Goal: Communication & Community: Share content

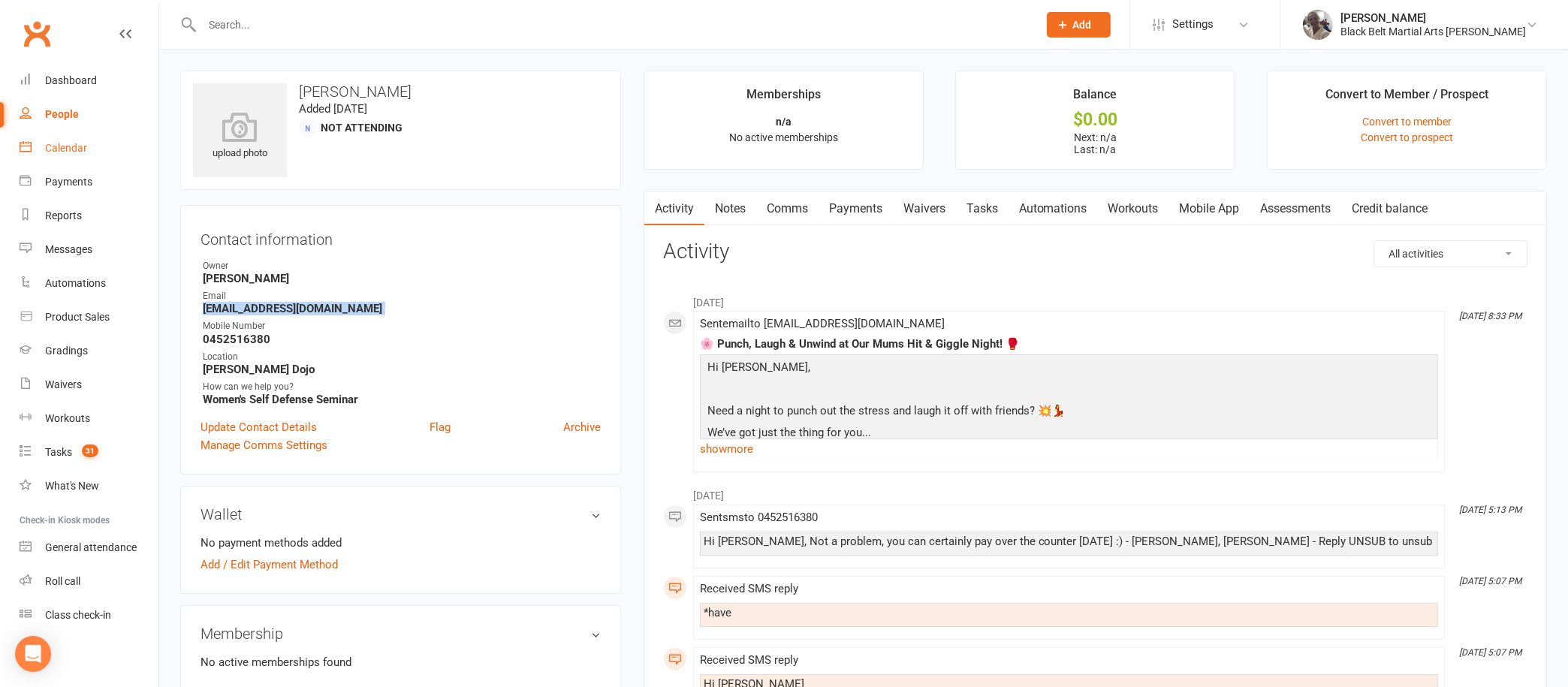
click at [73, 144] on div "Calendar" at bounding box center [66, 148] width 42 height 12
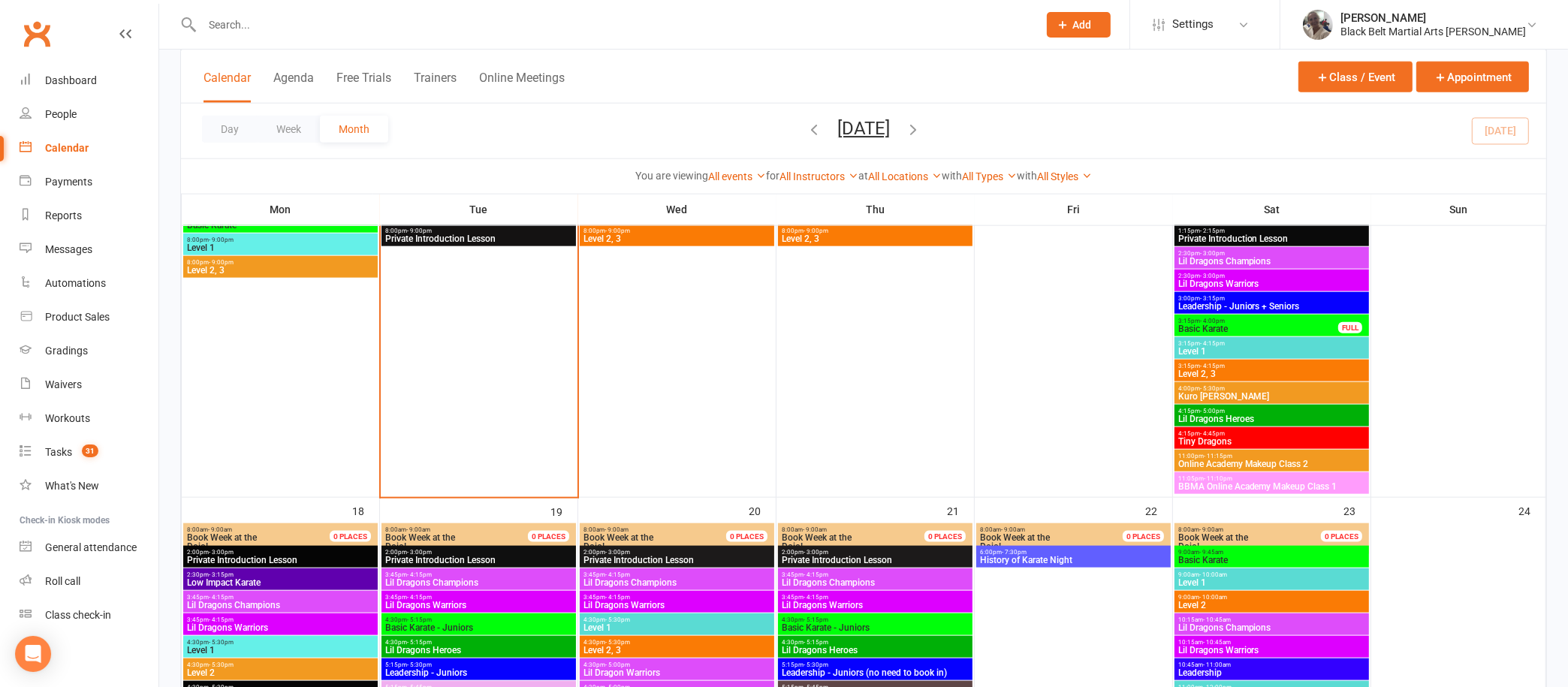
scroll to position [1998, 0]
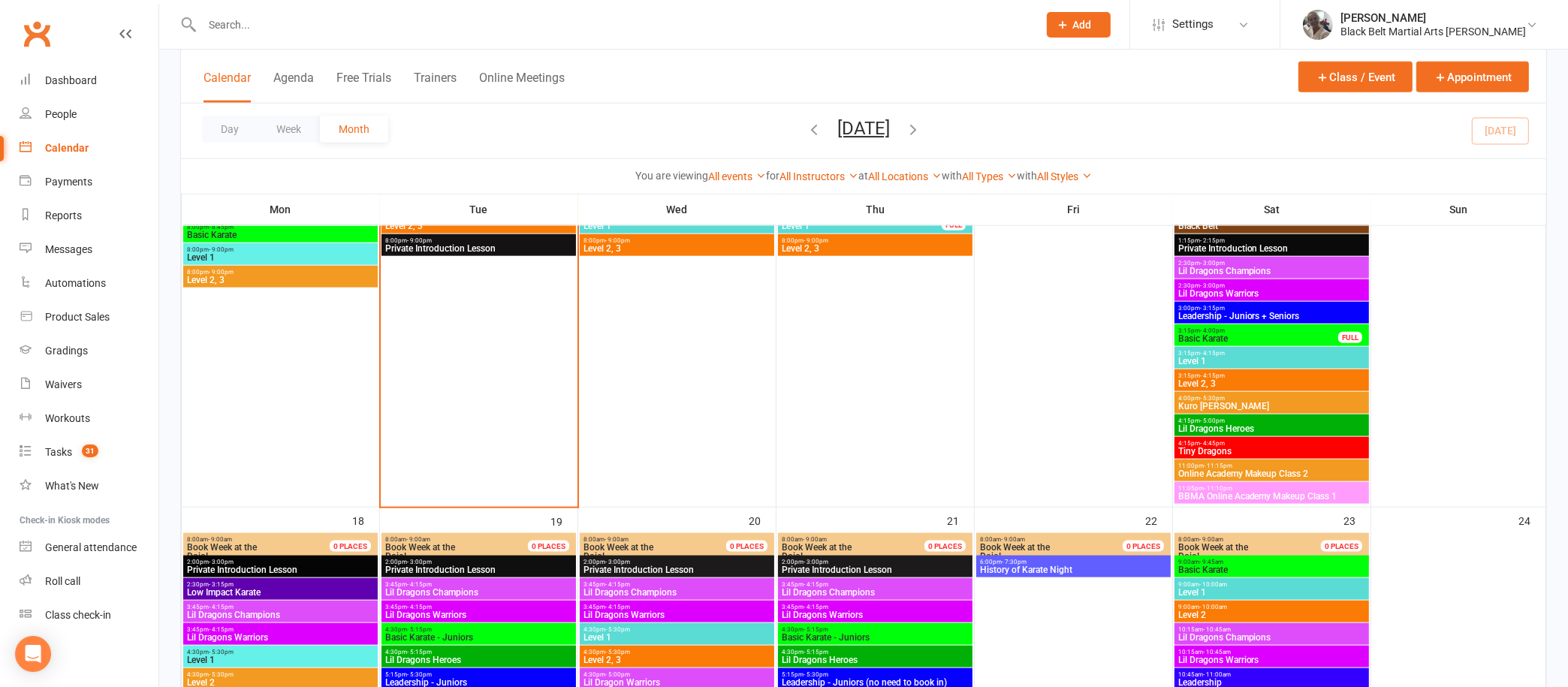
click at [1200, 395] on span "- 5:30pm" at bounding box center [1212, 398] width 25 height 7
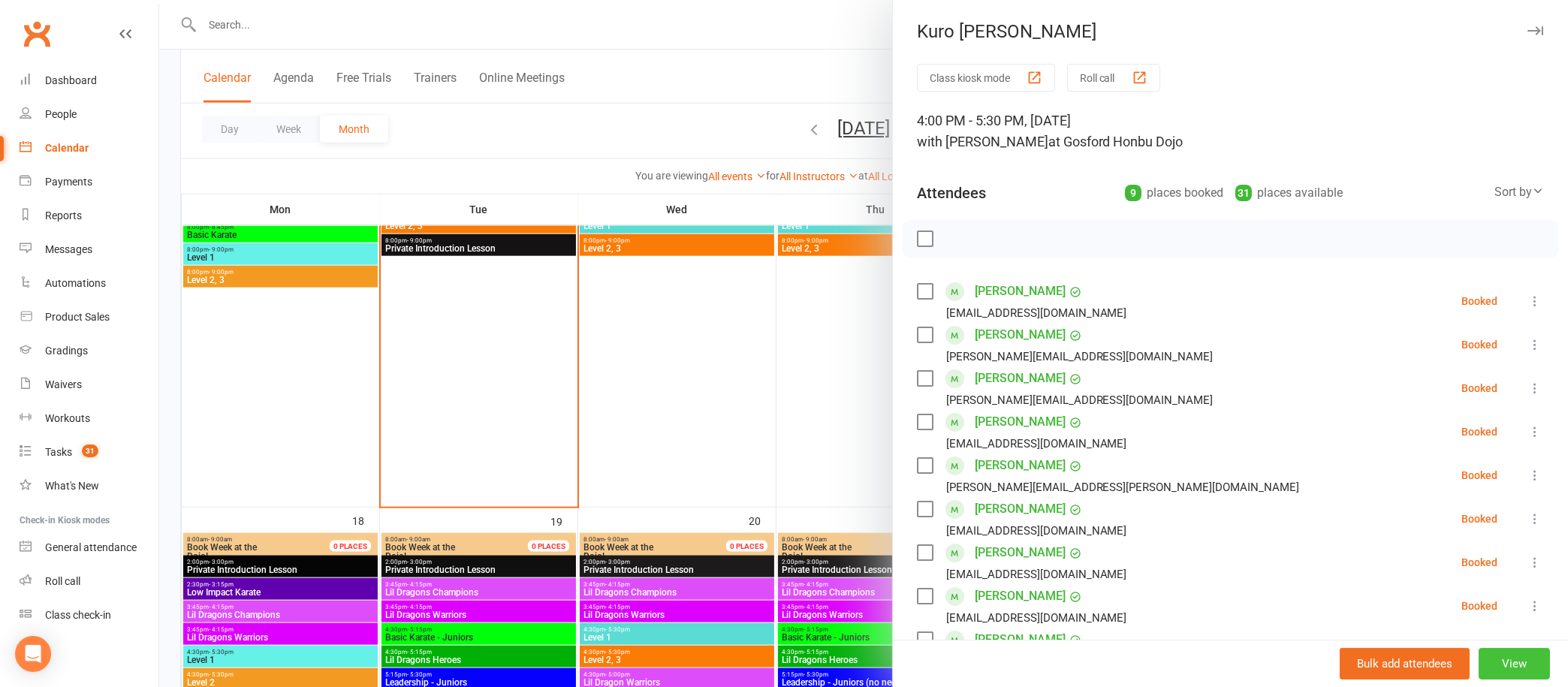
click at [1478, 664] on button "View" at bounding box center [1514, 663] width 72 height 32
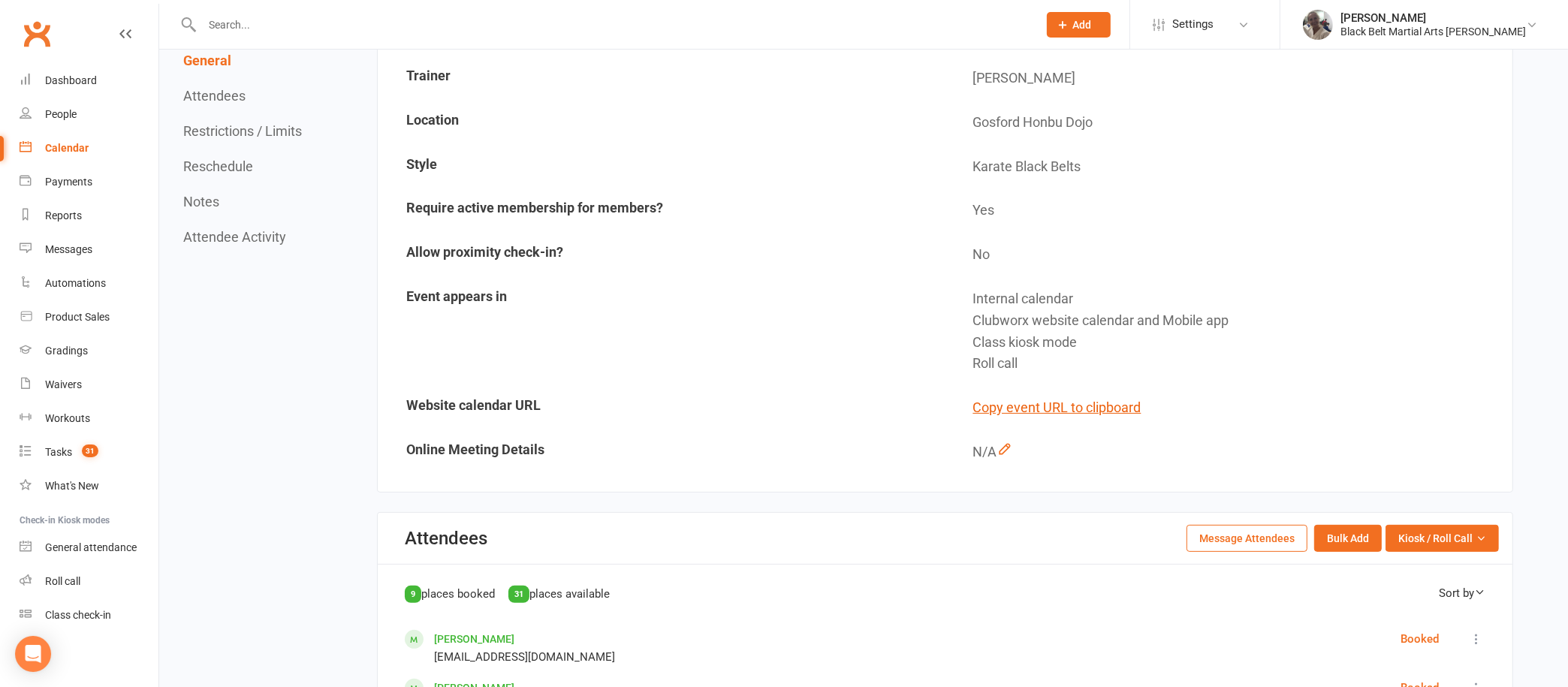
scroll to position [323, 0]
click at [1233, 530] on button "Message Attendees" at bounding box center [1246, 536] width 121 height 27
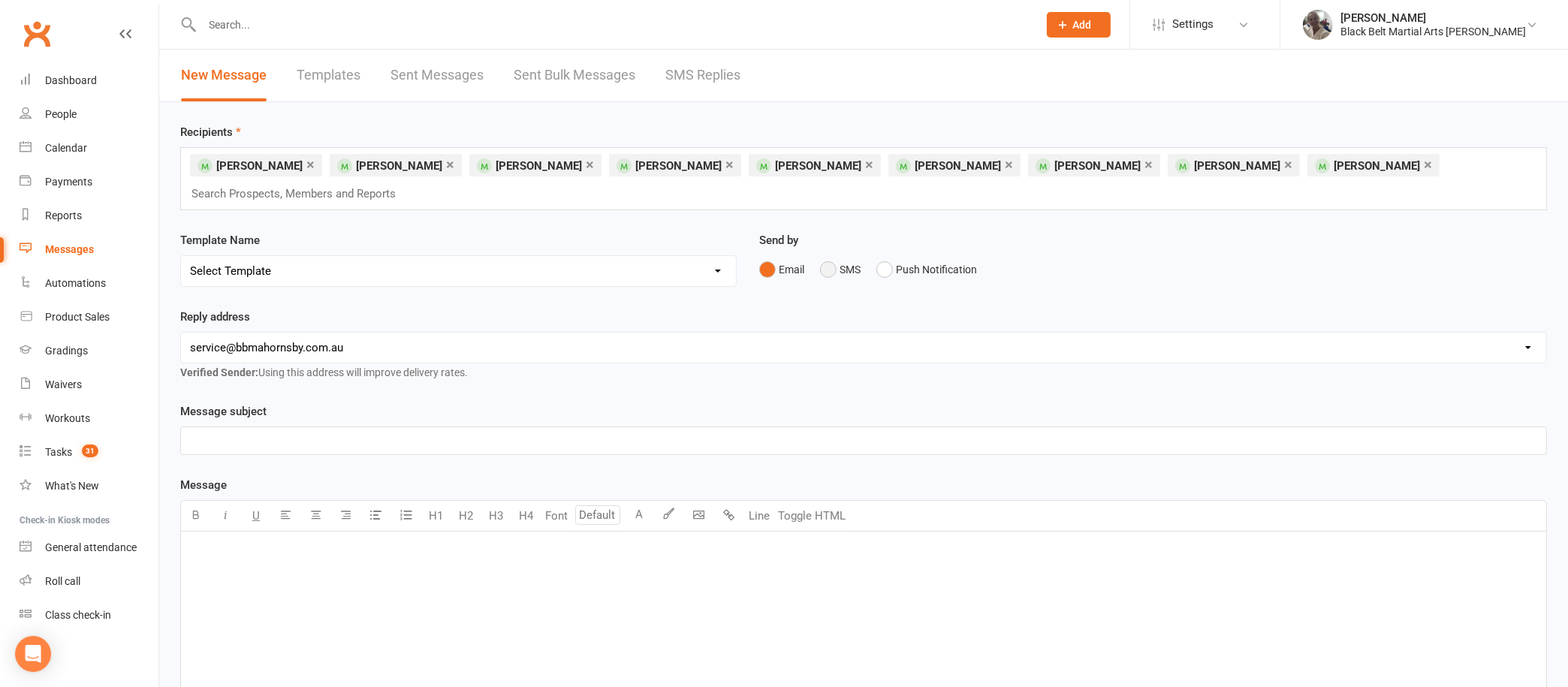
click at [831, 268] on button "SMS" at bounding box center [840, 270] width 41 height 29
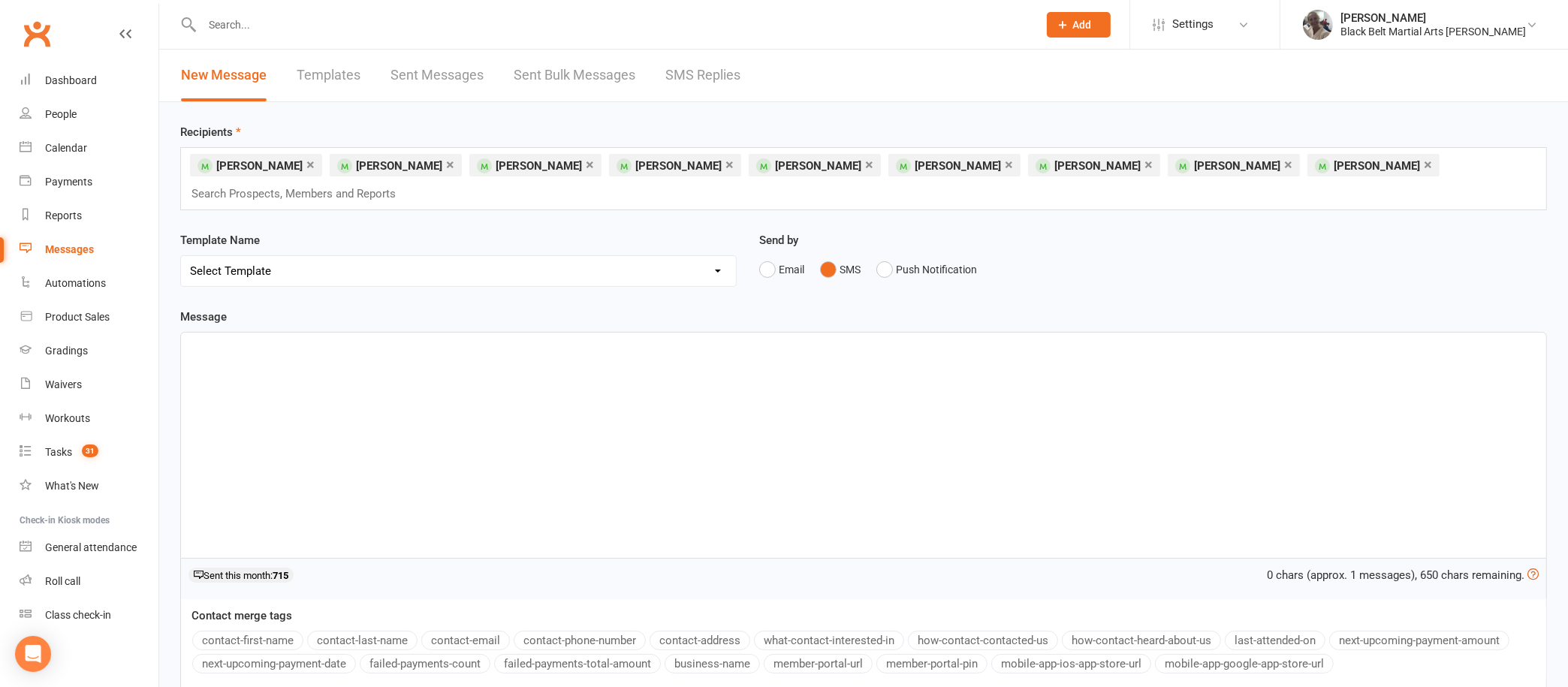
click at [394, 352] on p "﻿" at bounding box center [862, 346] width 1347 height 18
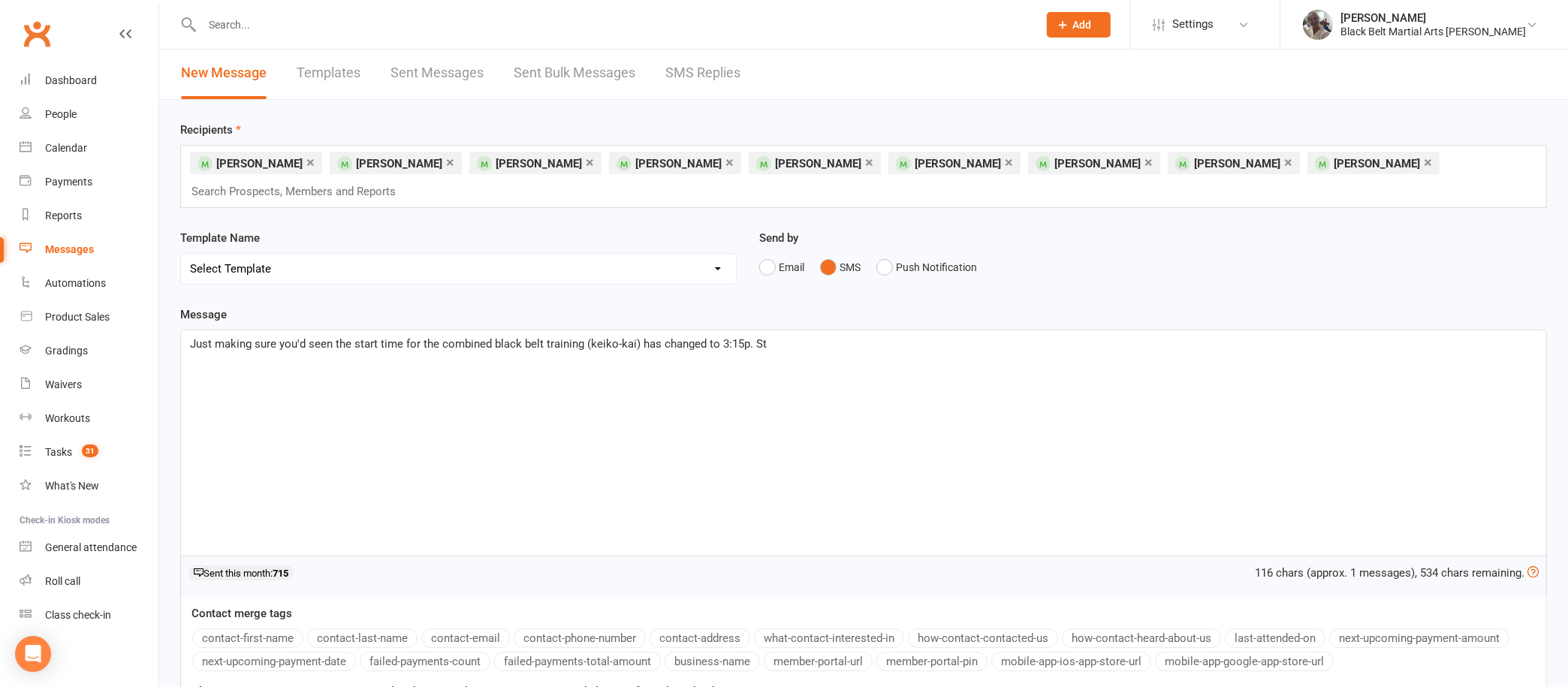
click at [582, 344] on span "Just making sure you'd seen the start time for the combined black belt training…" at bounding box center [478, 344] width 576 height 14
click at [867, 345] on p "Just making sure you'd seen the start time for the combined black belt training…" at bounding box center [862, 343] width 1347 height 18
click at [606, 344] on span "Just making sure you'd seen the start time for the combined black belt training…" at bounding box center [654, 344] width 930 height 14
click at [649, 342] on span "Just making sure you'd seen the start time for the combined black belt training…" at bounding box center [654, 344] width 930 height 14
click at [711, 339] on span "Just making sure you'd seen the start time for the combined black belt training…" at bounding box center [671, 344] width 963 height 14
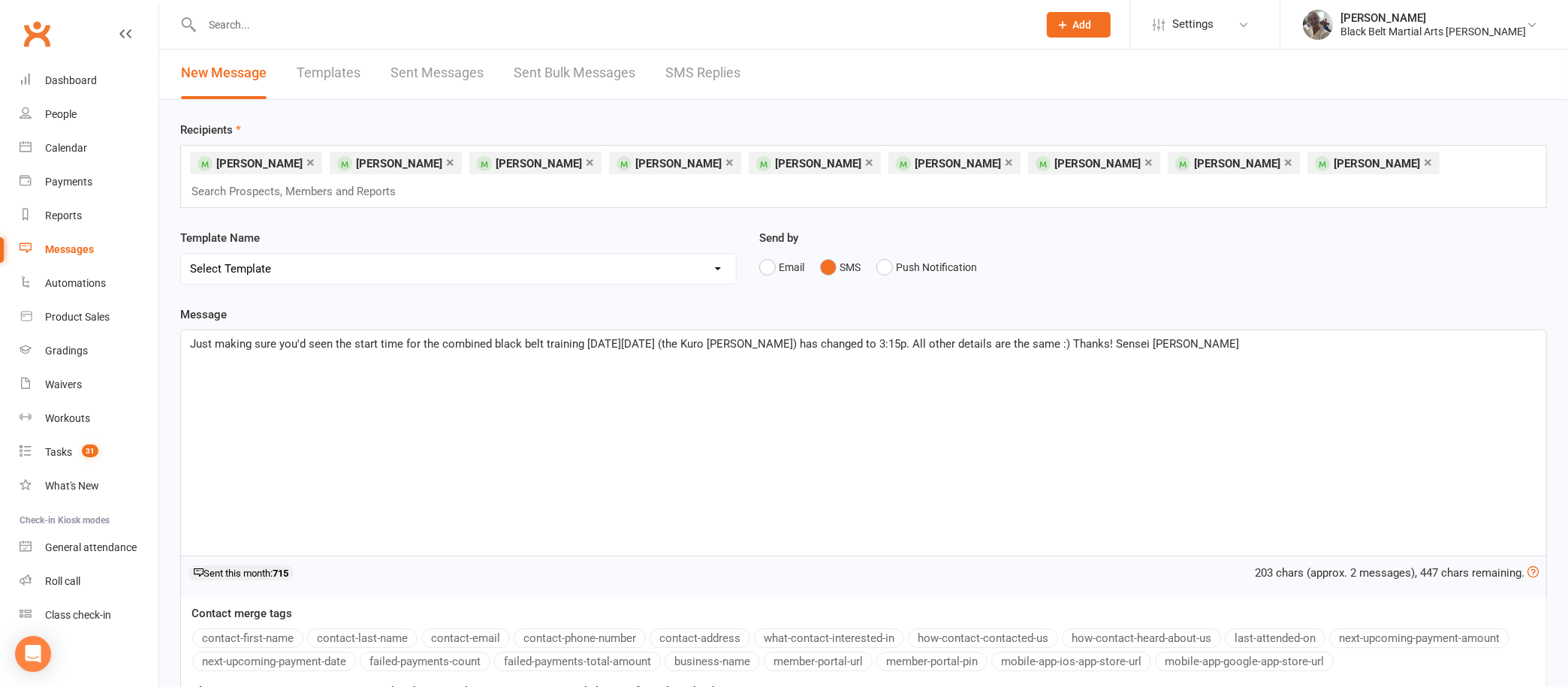
click at [307, 344] on span "Just making sure you'd seen the start time for the combined black belt training…" at bounding box center [713, 344] width 1049 height 14
click at [615, 343] on span "Just making sure you were aware - the start time for the combined black belt tr…" at bounding box center [729, 344] width 1080 height 14
click at [961, 341] on span "Just making sure you were aware - the start time for the combined black belt tr…" at bounding box center [729, 344] width 1080 height 14
click at [1312, 348] on p "Just making sure you were aware - the start time for the combined black belt tr…" at bounding box center [862, 343] width 1347 height 18
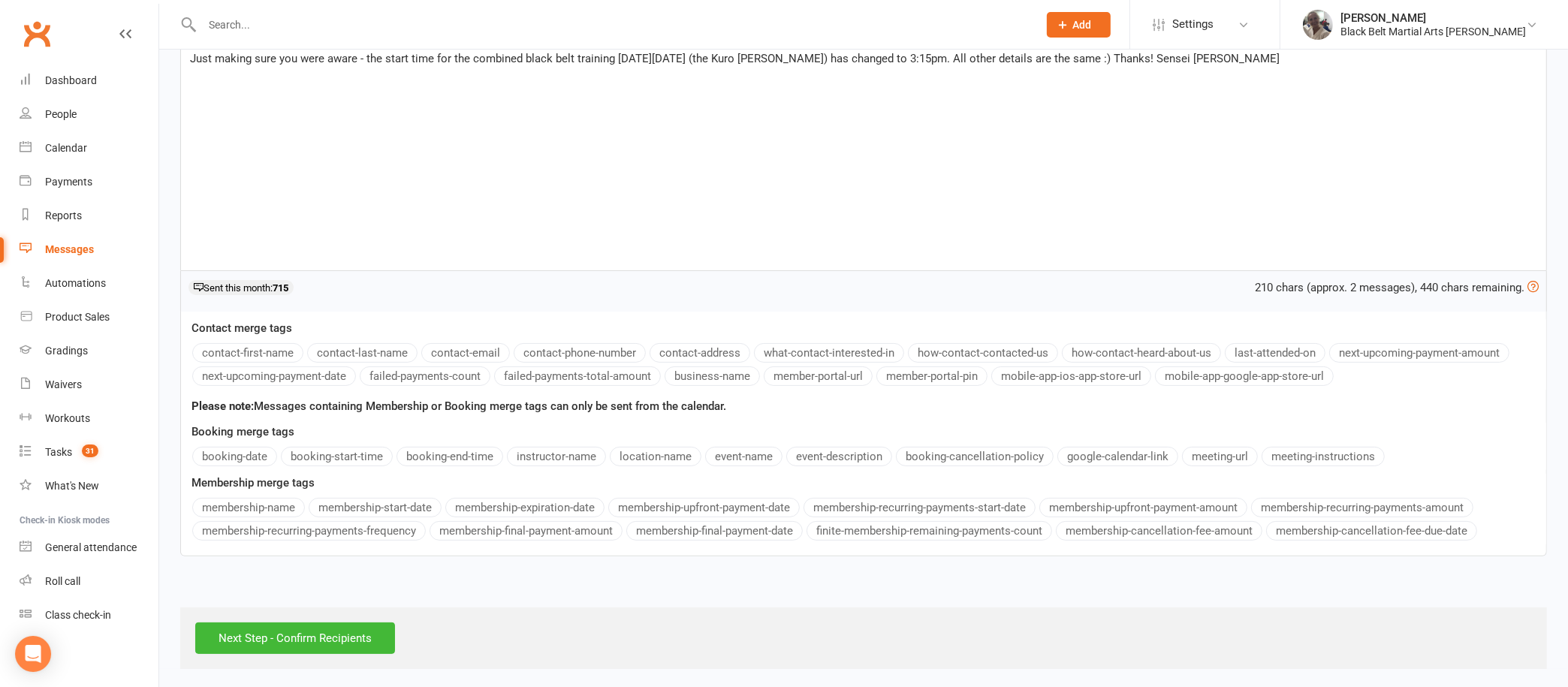
scroll to position [285, 0]
click at [355, 624] on input "Next Step - Confirm Recipients" at bounding box center [295, 640] width 200 height 32
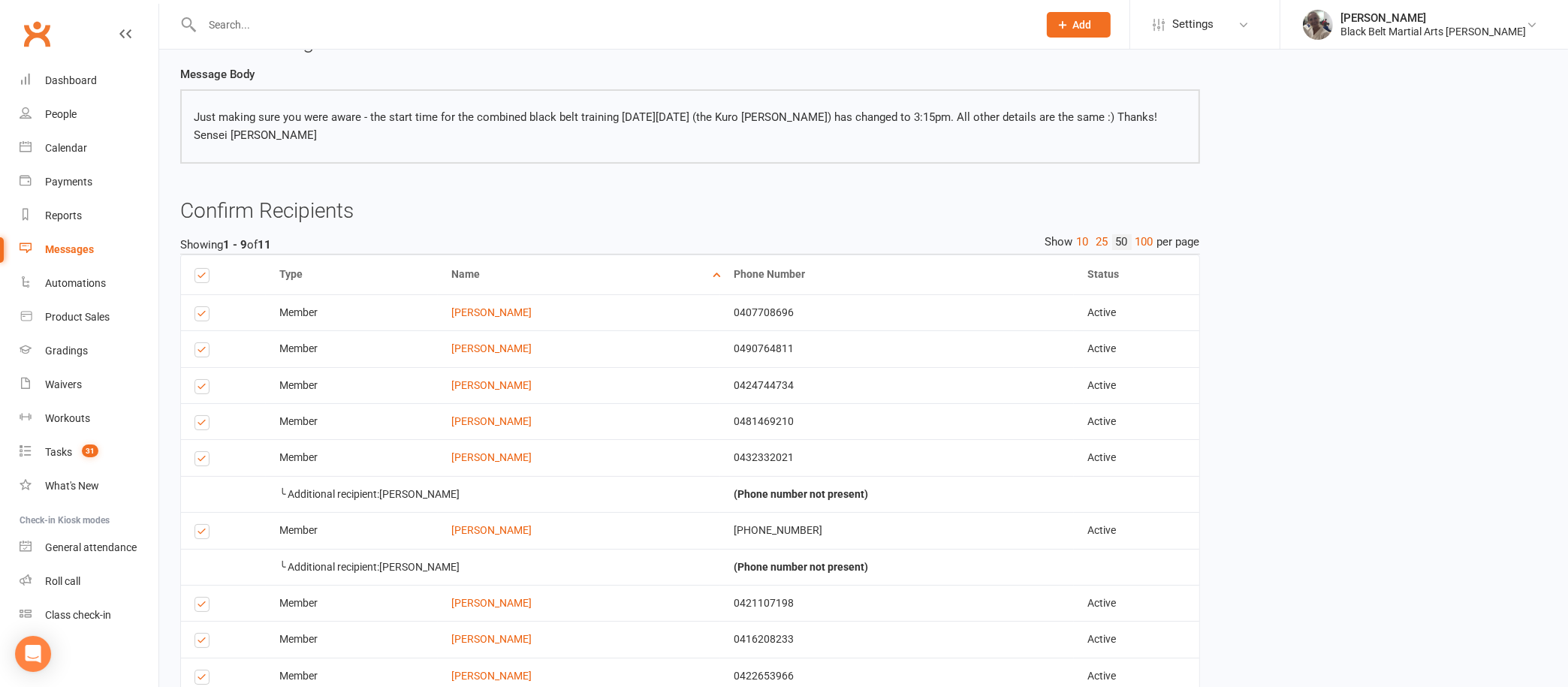
scroll to position [104, 0]
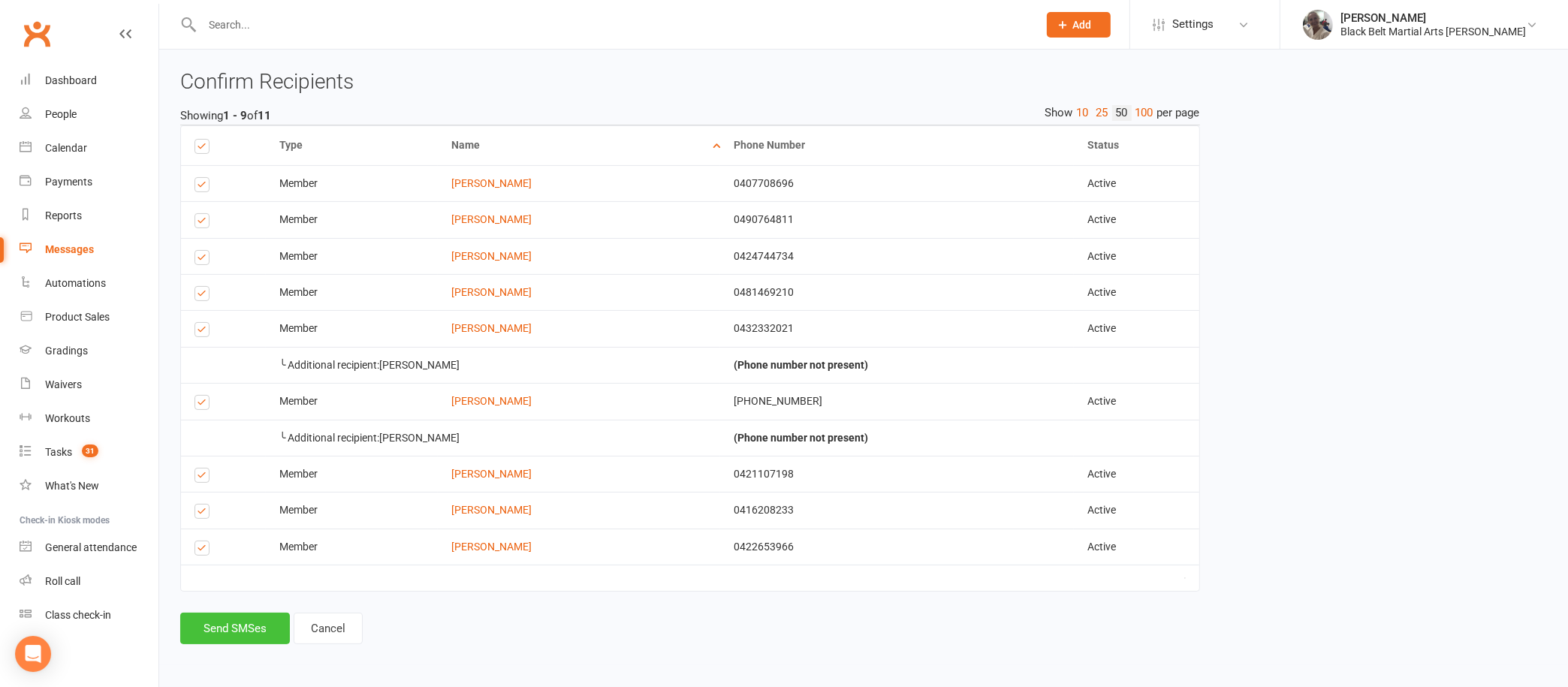
click at [244, 619] on button "Send SMSes" at bounding box center [234, 628] width 109 height 32
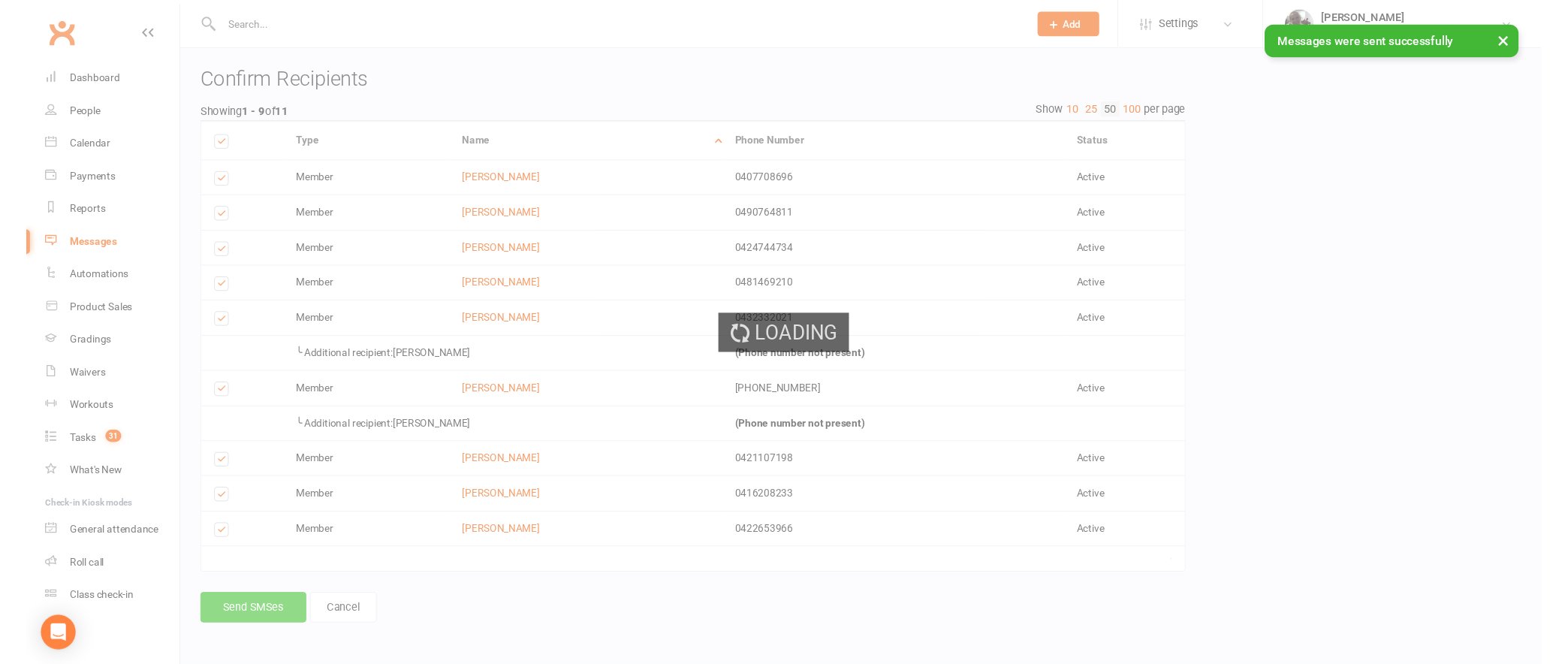
scroll to position [250, 0]
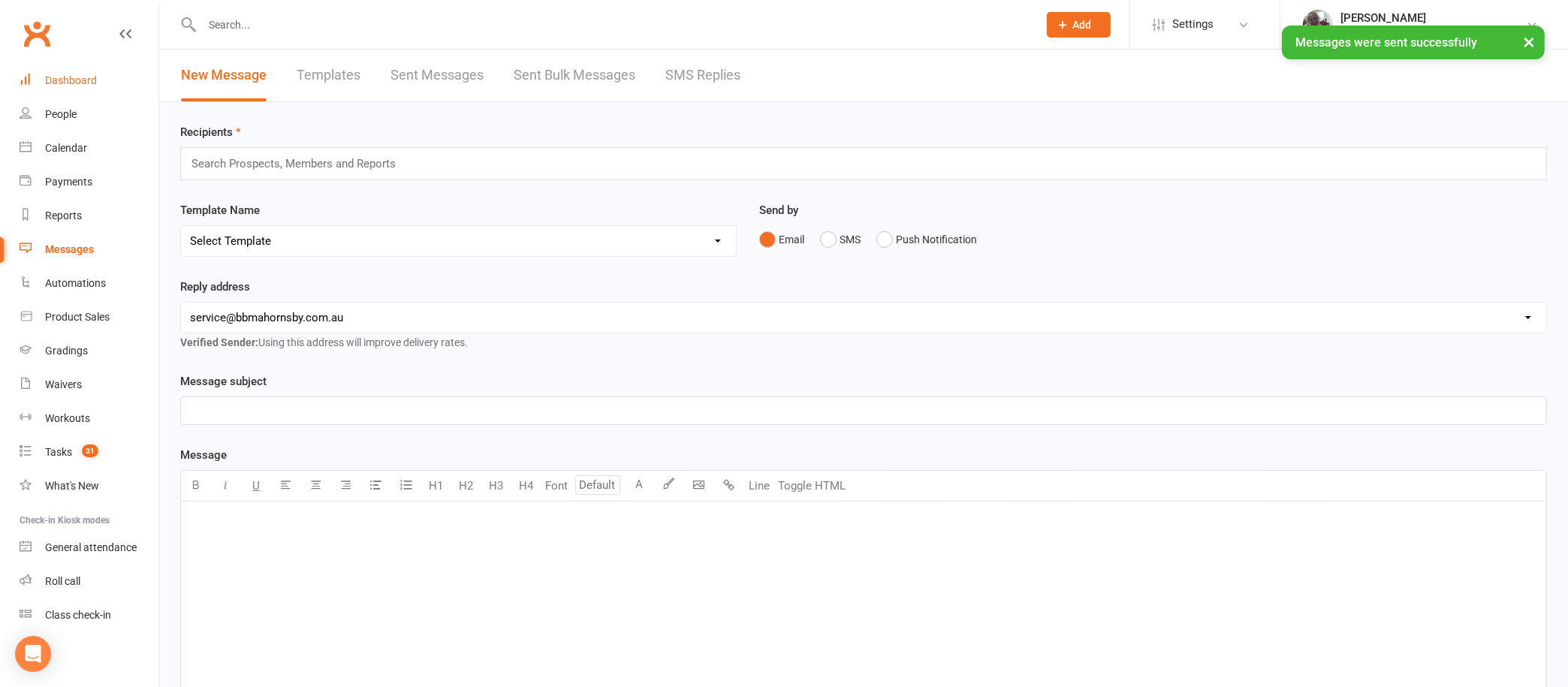
click at [82, 82] on div "Dashboard" at bounding box center [72, 80] width 52 height 12
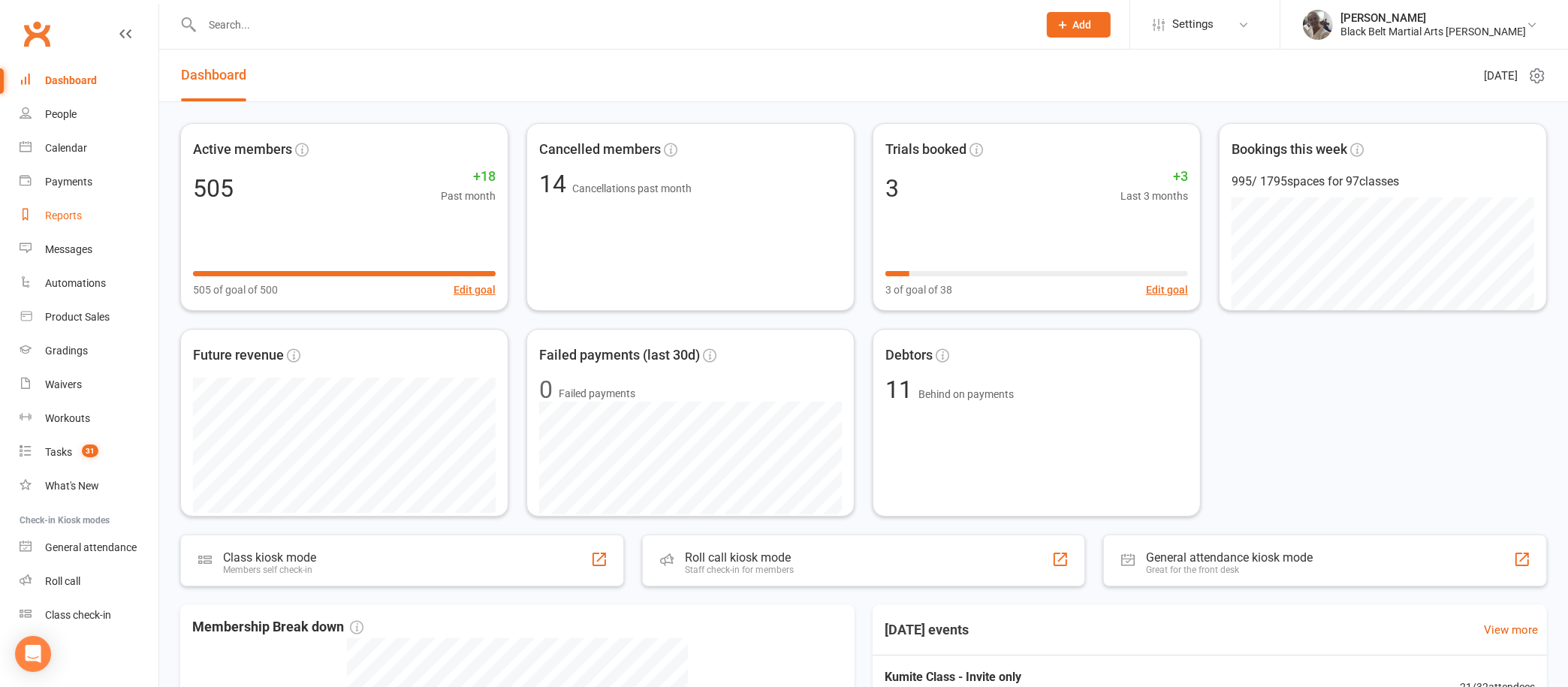
click at [67, 214] on div "Reports" at bounding box center [64, 215] width 37 height 12
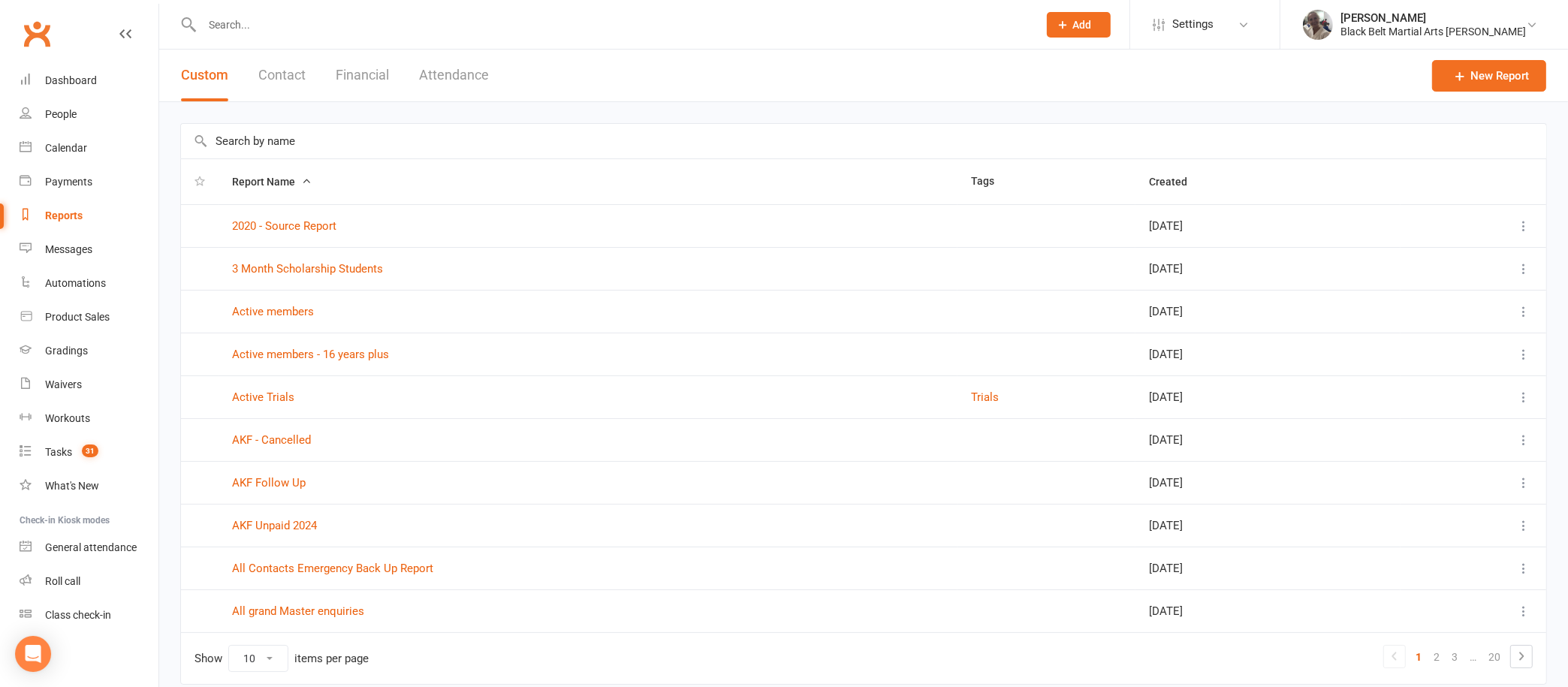
click at [277, 66] on button "Contact" at bounding box center [281, 75] width 47 height 52
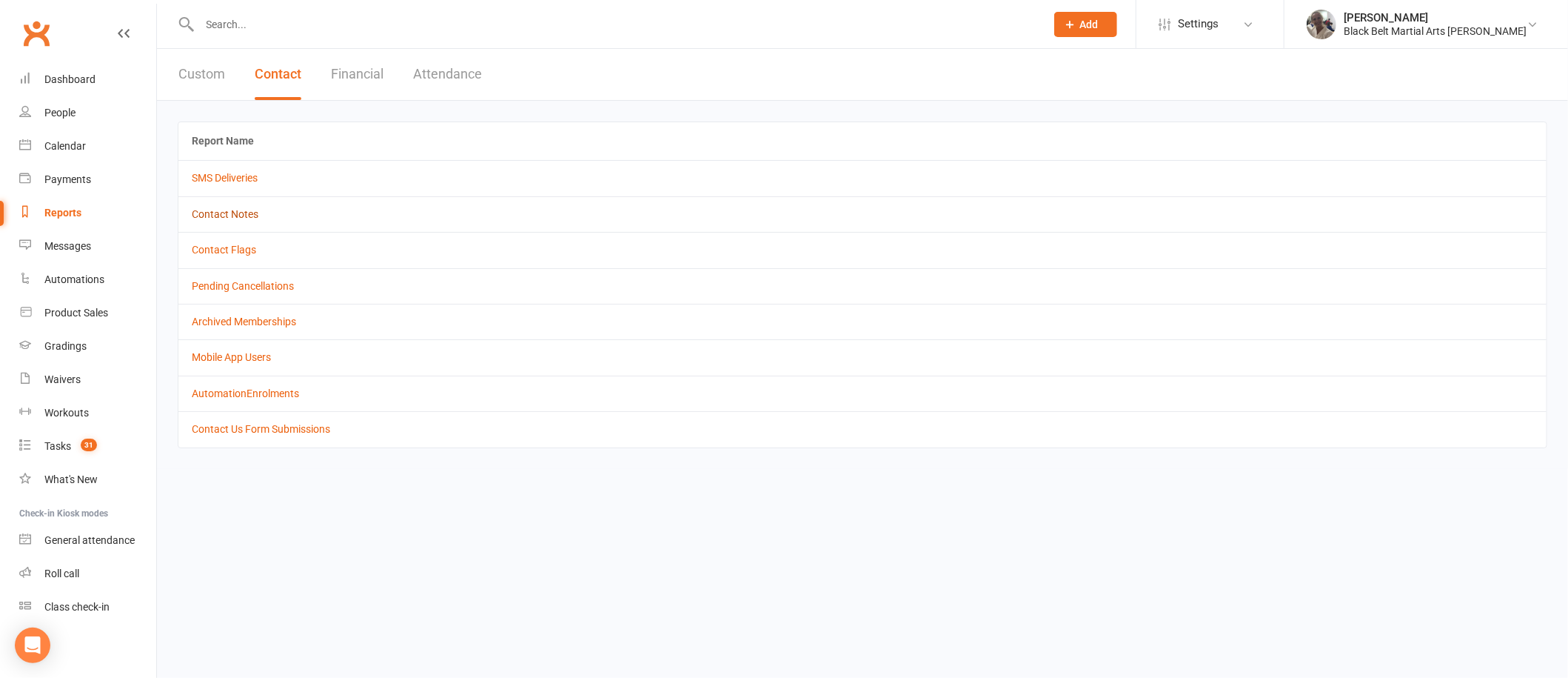
click at [238, 210] on link "Contact Notes" at bounding box center [225, 214] width 67 height 11
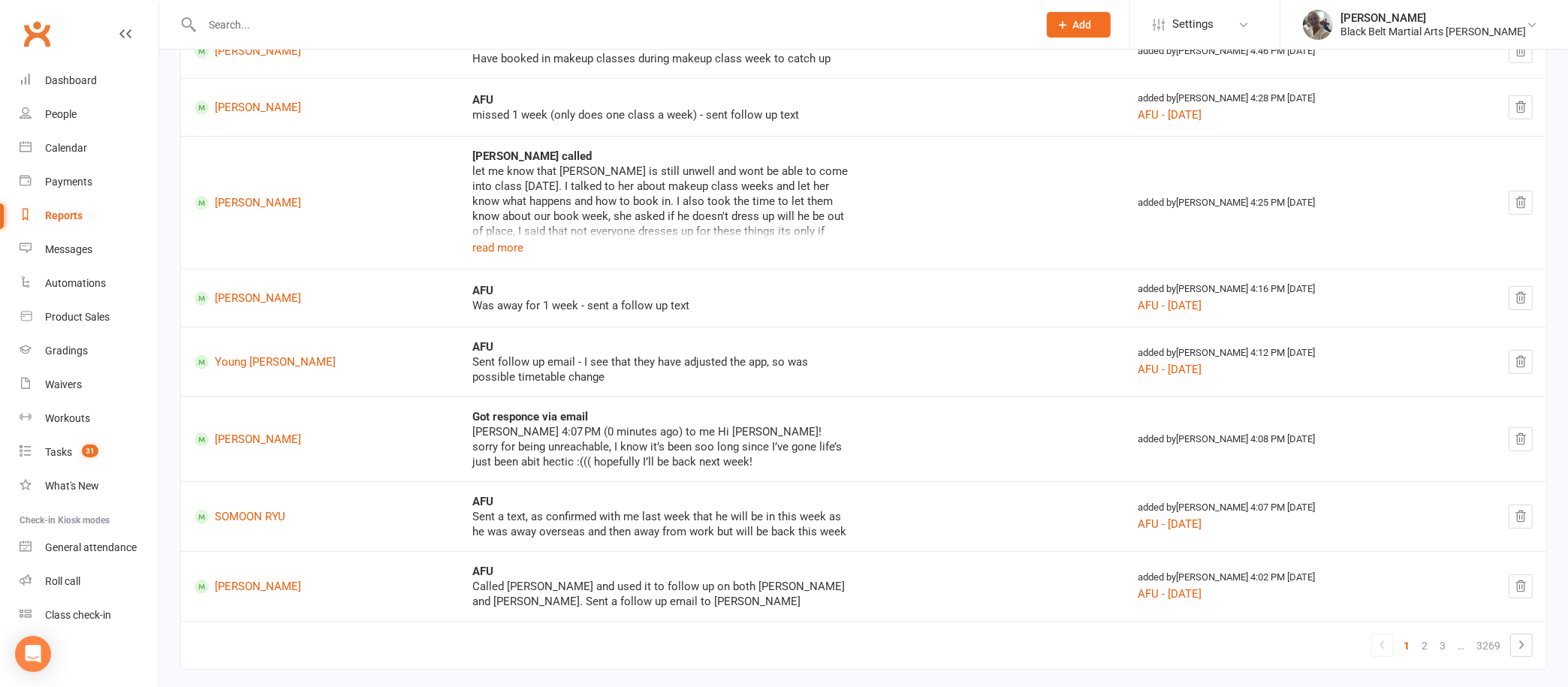
scroll to position [483, 0]
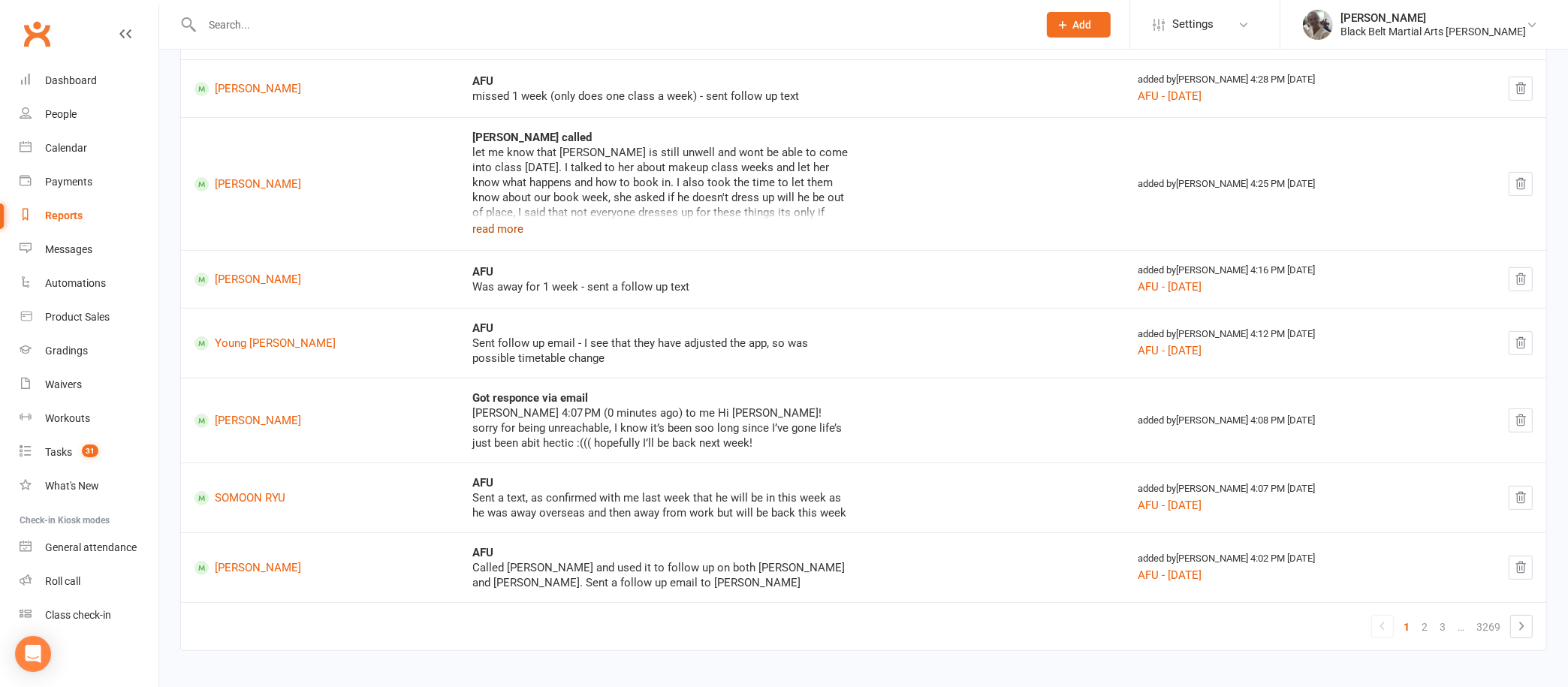
click at [473, 228] on button "read more" at bounding box center [498, 229] width 51 height 18
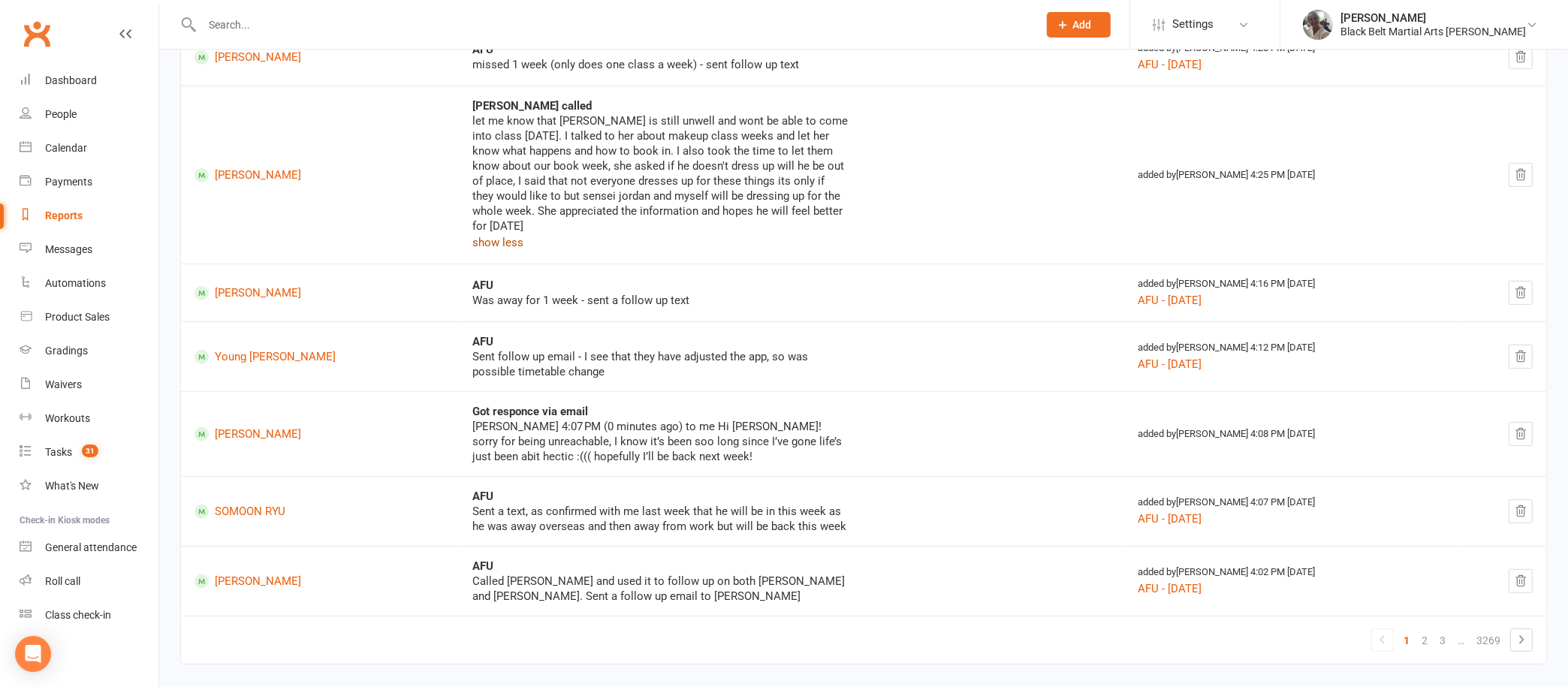
scroll to position [513, 0]
click at [1424, 631] on link "2" at bounding box center [1424, 642] width 18 height 21
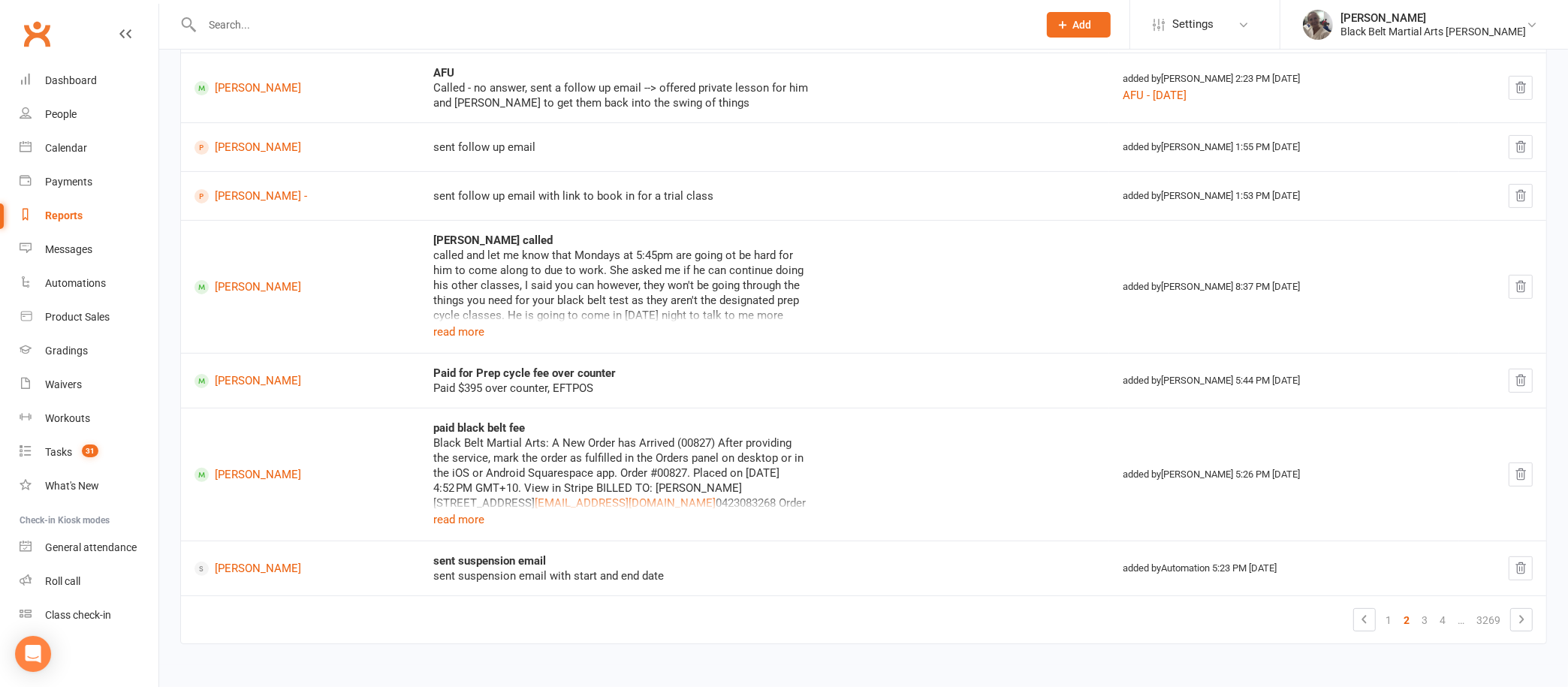
scroll to position [418, 0]
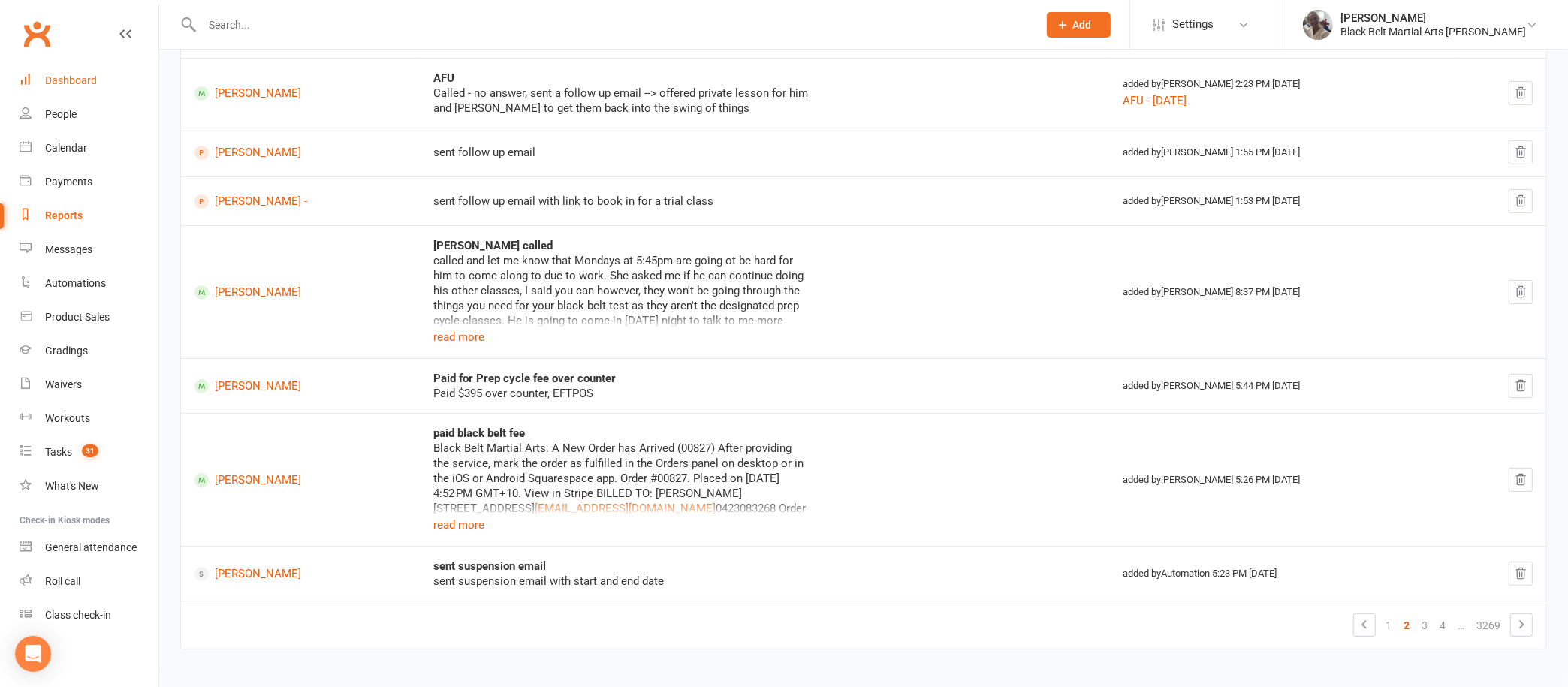
click at [81, 81] on div "Dashboard" at bounding box center [72, 80] width 52 height 12
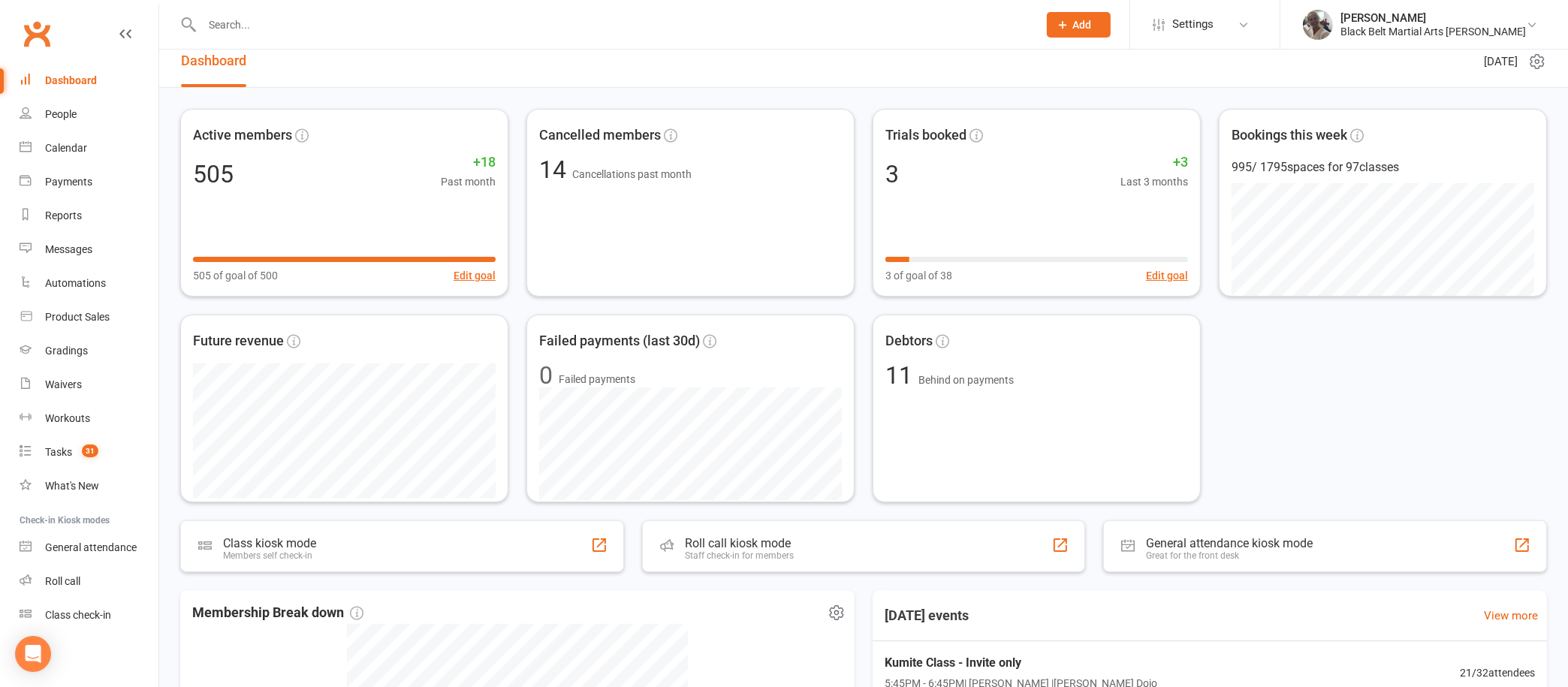
scroll to position [16, 0]
